Goal: Find contact information: Find contact information

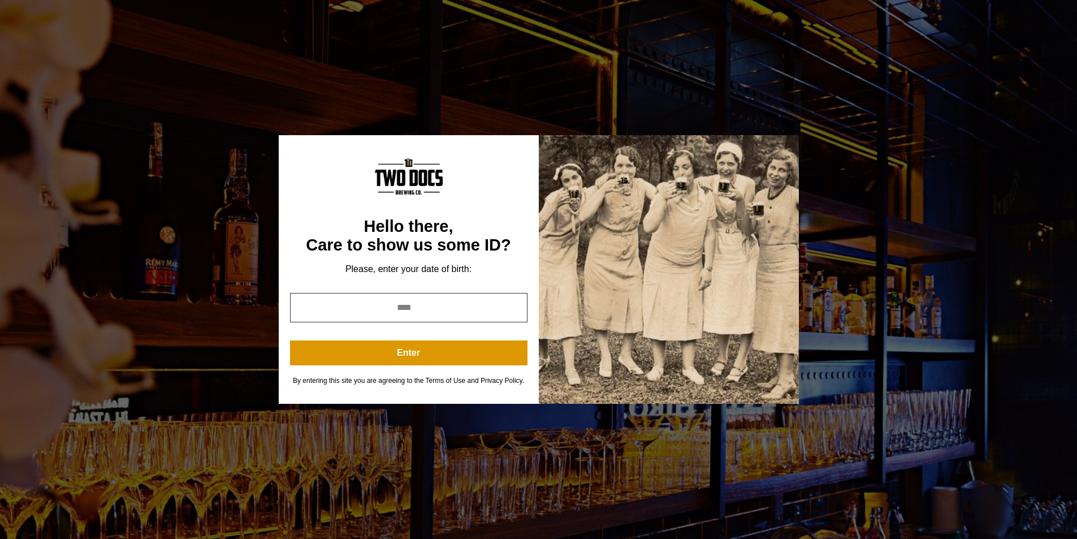
click at [431, 305] on input "year" at bounding box center [408, 307] width 237 height 29
type input "*"
type input "****"
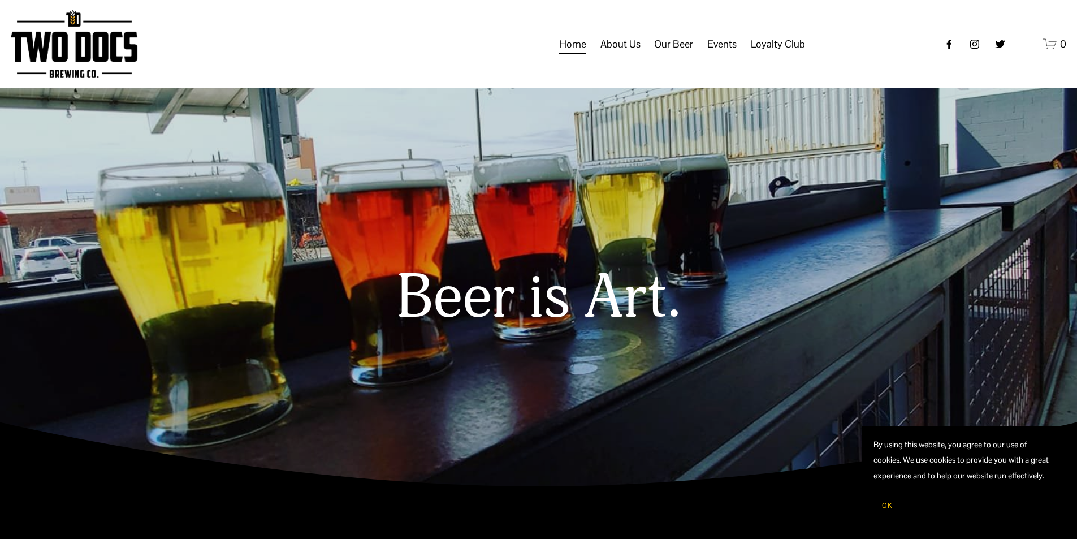
drag, startPoint x: 884, startPoint y: 499, endPoint x: 861, endPoint y: 437, distance: 65.8
click at [884, 498] on button "OK" at bounding box center [887, 505] width 27 height 21
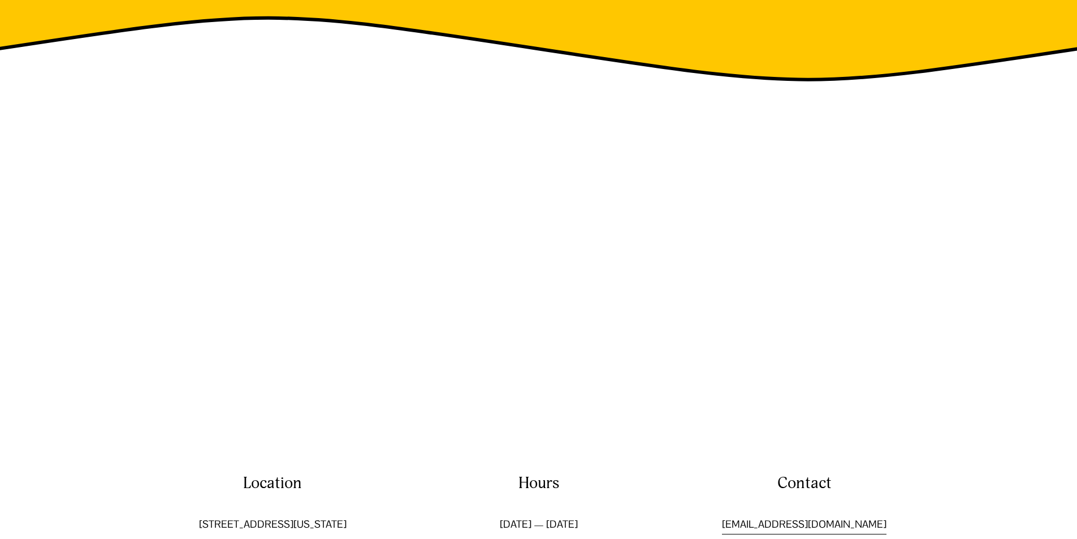
scroll to position [1920, 0]
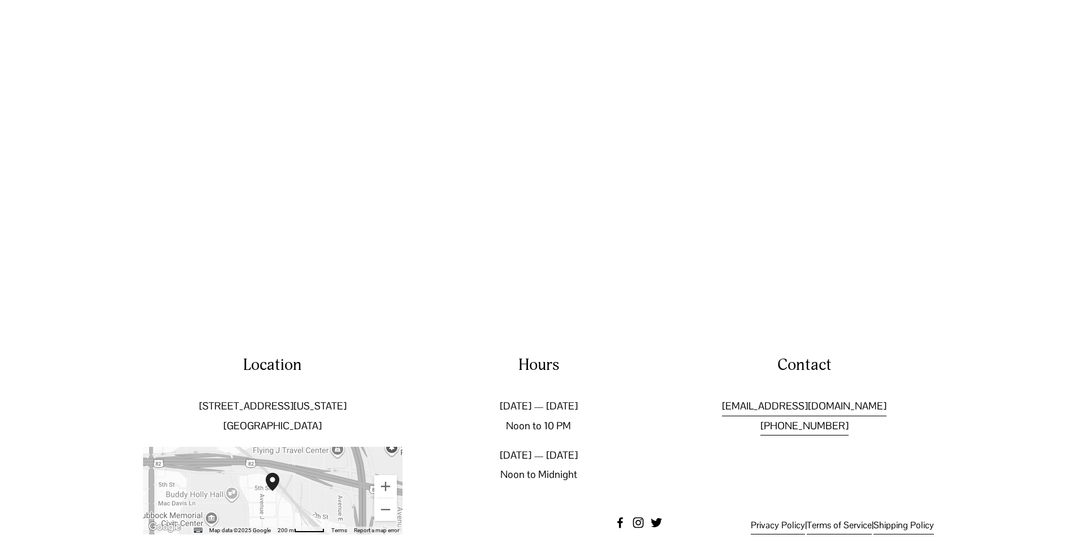
click at [766, 396] on link "[EMAIL_ADDRESS][DOMAIN_NAME]" at bounding box center [804, 405] width 165 height 19
